Goal: Task Accomplishment & Management: Use online tool/utility

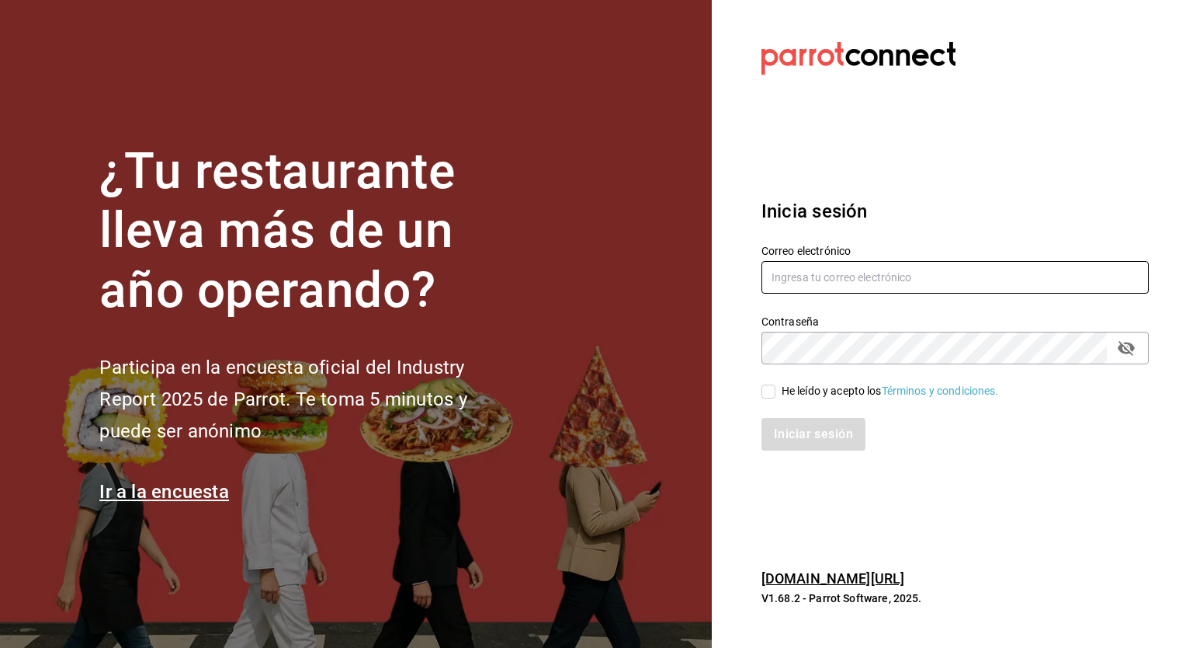
type input "ryoshi.masaryk@grupocosteno.com"
click at [770, 388] on input "He leído y acepto los Términos y condiciones." at bounding box center [769, 391] width 14 height 14
checkbox input "true"
click at [762, 418] on button "Iniciar sesión" at bounding box center [814, 434] width 104 height 33
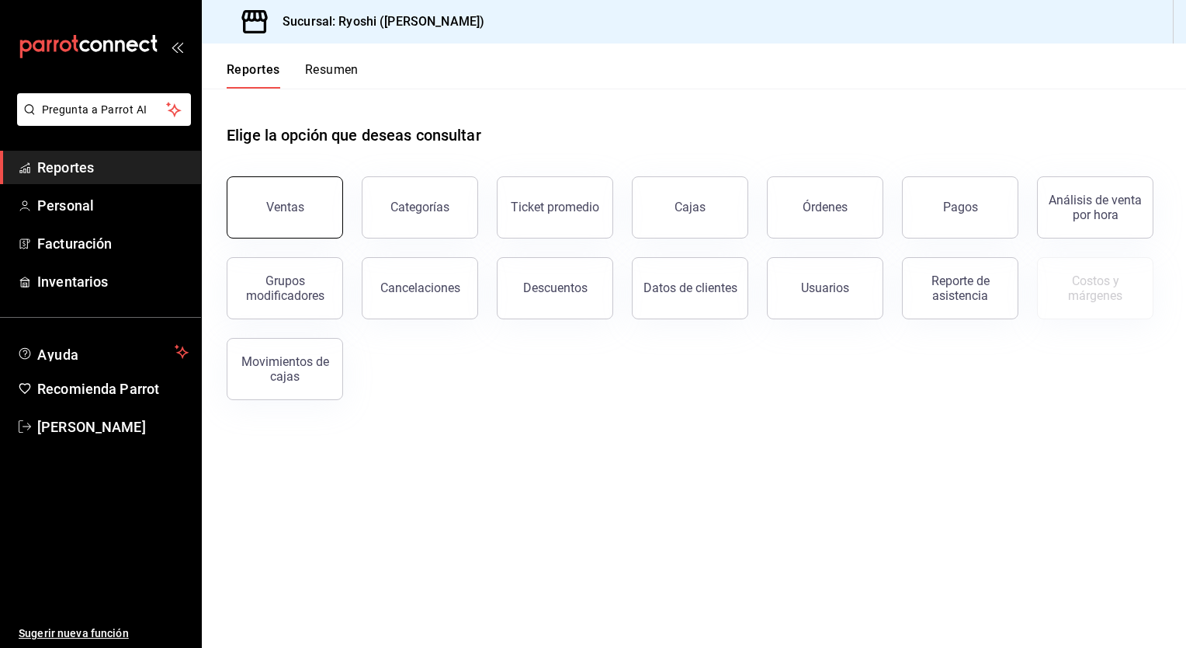
click at [289, 193] on button "Ventas" at bounding box center [285, 207] width 116 height 62
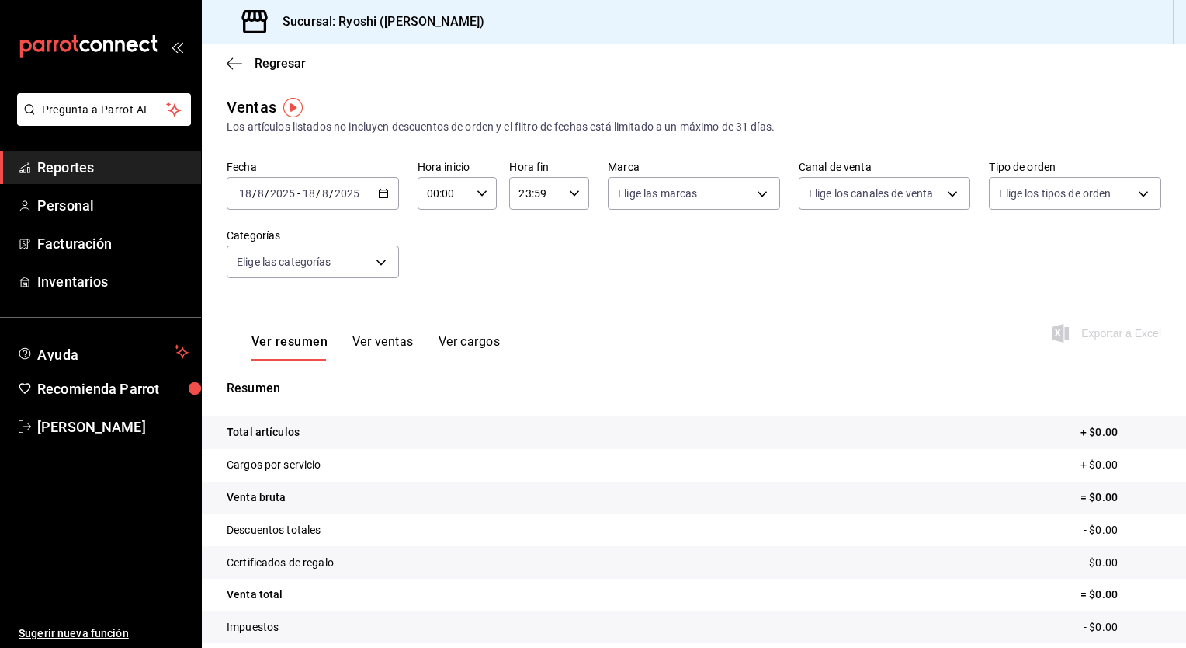
click at [381, 193] on icon "button" at bounding box center [383, 193] width 11 height 11
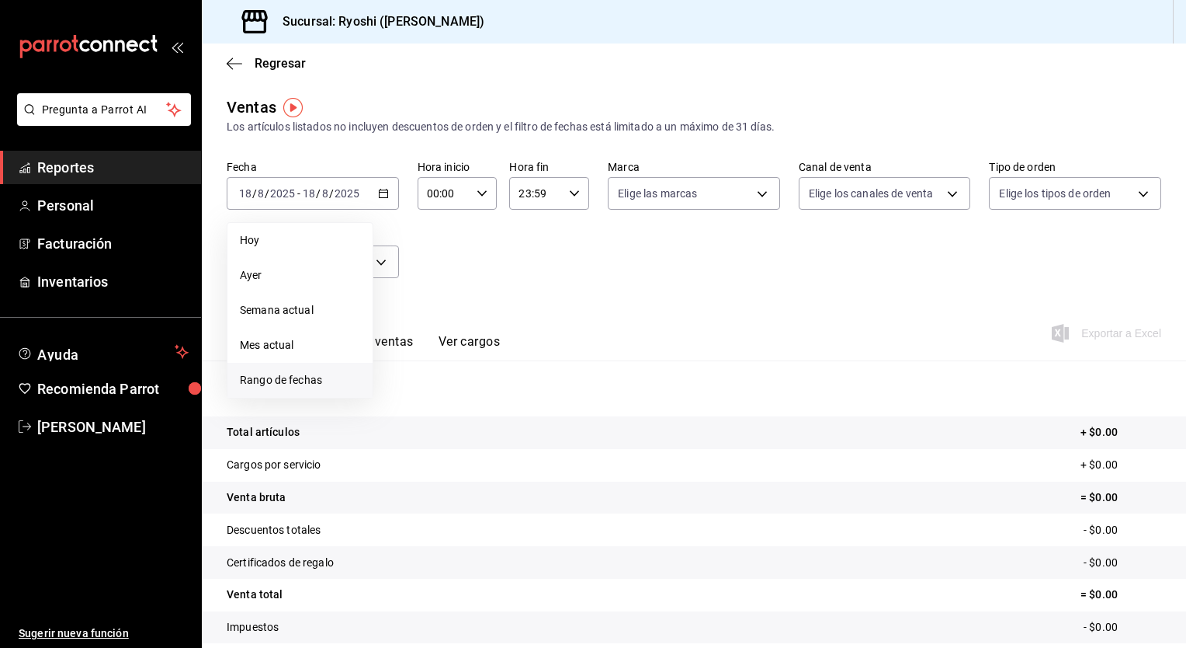
click at [276, 376] on span "Rango de fechas" at bounding box center [300, 380] width 120 height 16
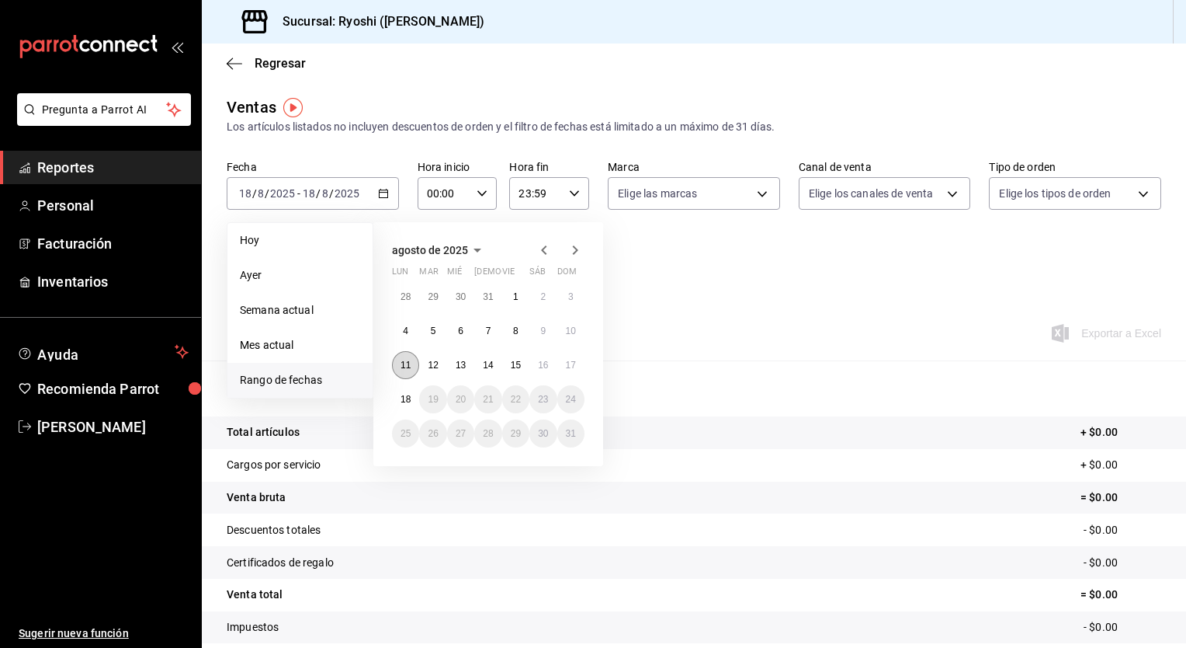
click at [405, 362] on abbr "11" at bounding box center [406, 364] width 10 height 11
click at [402, 388] on button "18" at bounding box center [405, 399] width 27 height 28
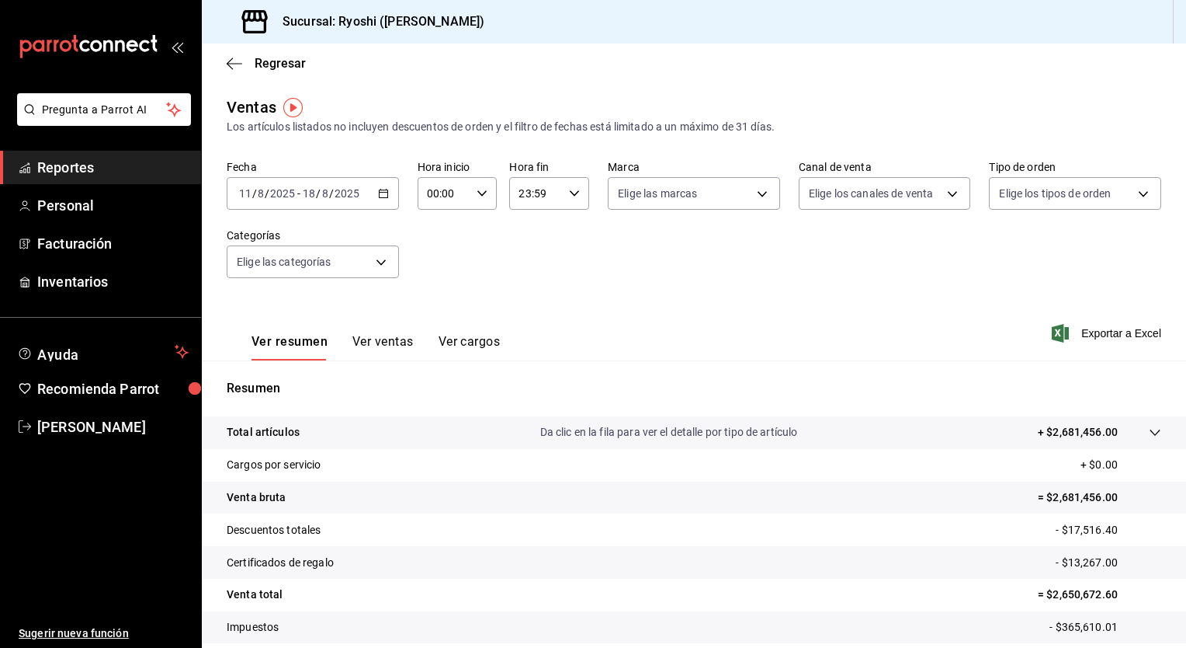
click at [482, 188] on div "00:00 Hora inicio" at bounding box center [458, 193] width 80 height 33
click at [425, 268] on button "01" at bounding box center [434, 270] width 33 height 31
click at [425, 268] on button "05" at bounding box center [434, 254] width 33 height 31
type input "05:00"
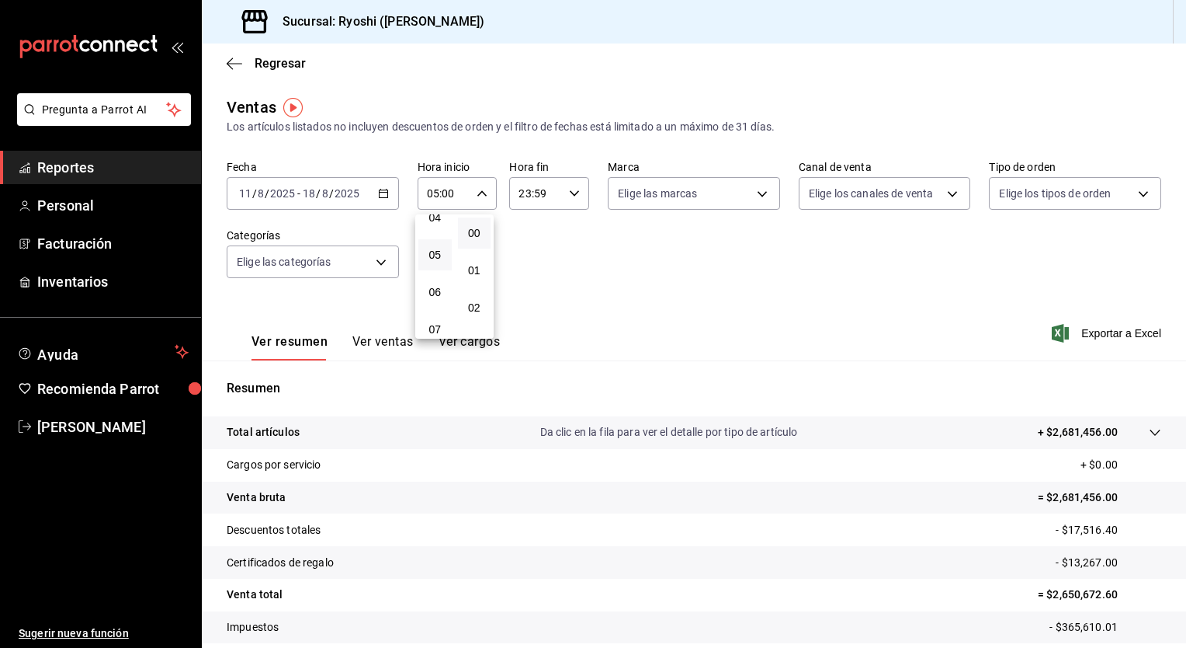
click at [572, 193] on div at bounding box center [593, 324] width 1186 height 648
click at [572, 193] on icon "button" at bounding box center [574, 193] width 11 height 11
click at [529, 303] on span "05" at bounding box center [526, 302] width 15 height 12
click at [566, 195] on div at bounding box center [593, 324] width 1186 height 648
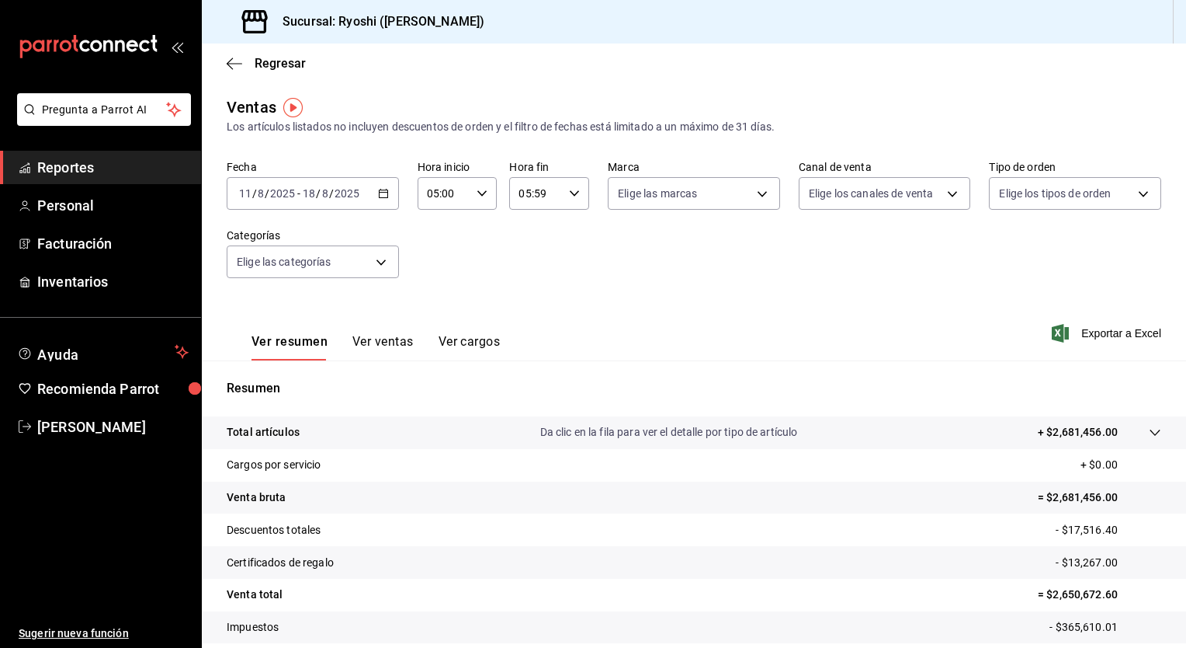
click at [571, 200] on div "05:59 Hora fin" at bounding box center [549, 193] width 80 height 33
click at [571, 228] on span "00" at bounding box center [565, 233] width 15 height 12
type input "05:00"
click at [366, 347] on div at bounding box center [593, 324] width 1186 height 648
click at [366, 347] on button "Ver ventas" at bounding box center [382, 347] width 61 height 26
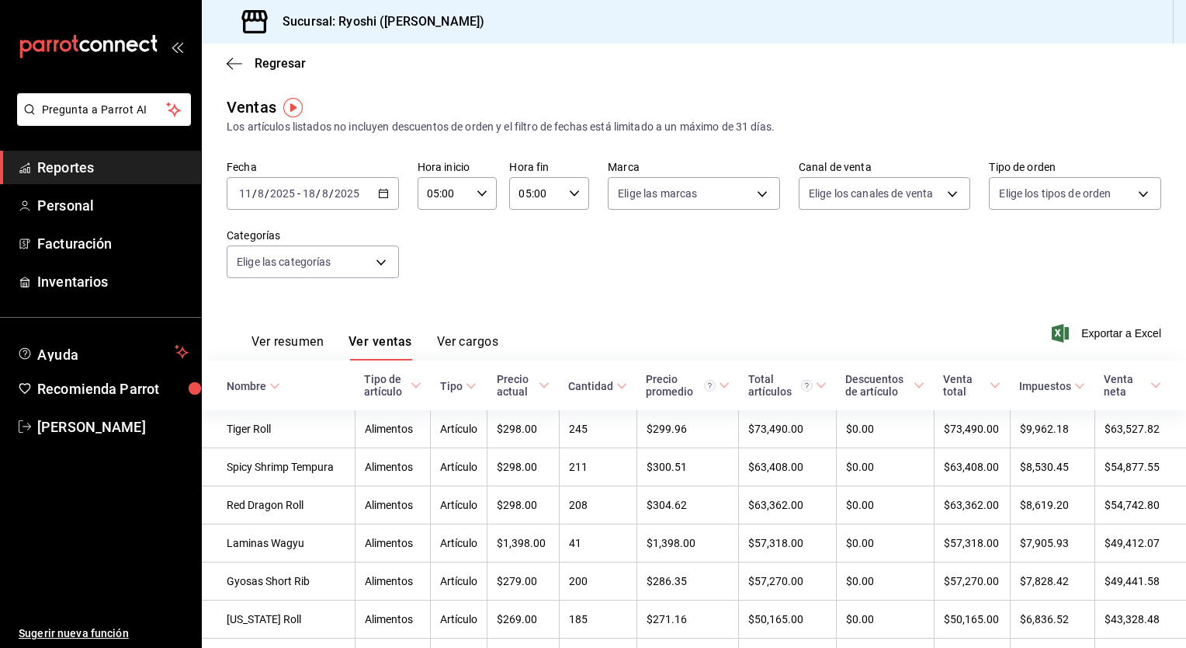
click at [298, 346] on button "Ver resumen" at bounding box center [288, 347] width 72 height 26
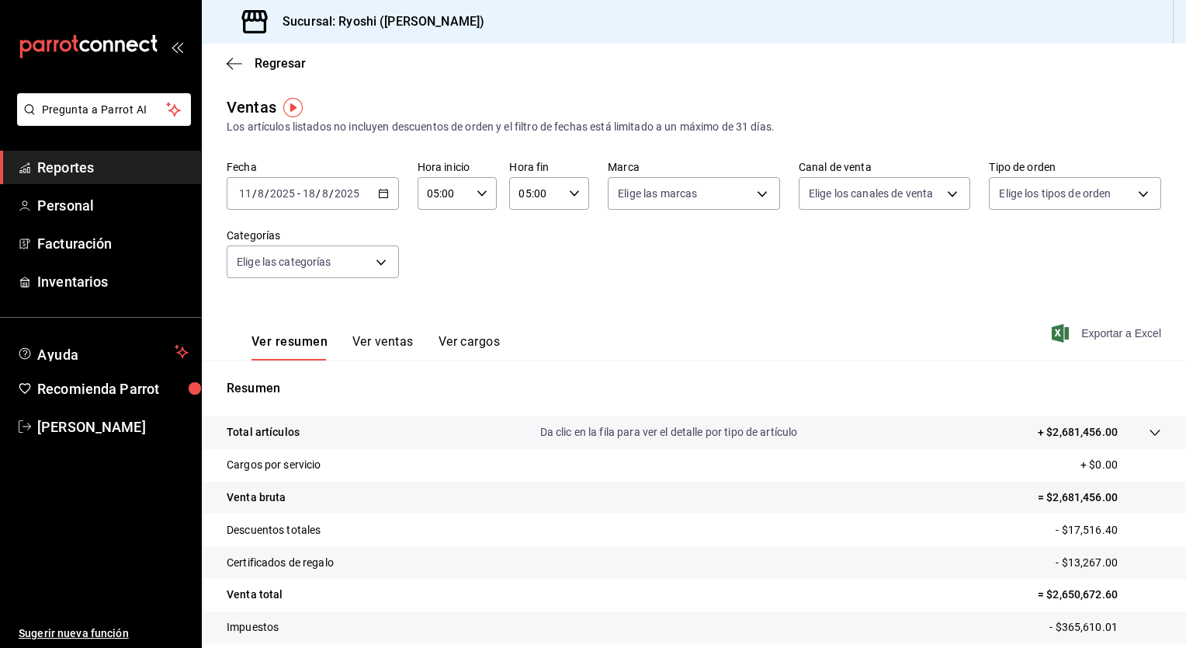
click at [1074, 337] on span "Exportar a Excel" at bounding box center [1108, 333] width 106 height 19
